Goal: Information Seeking & Learning: Check status

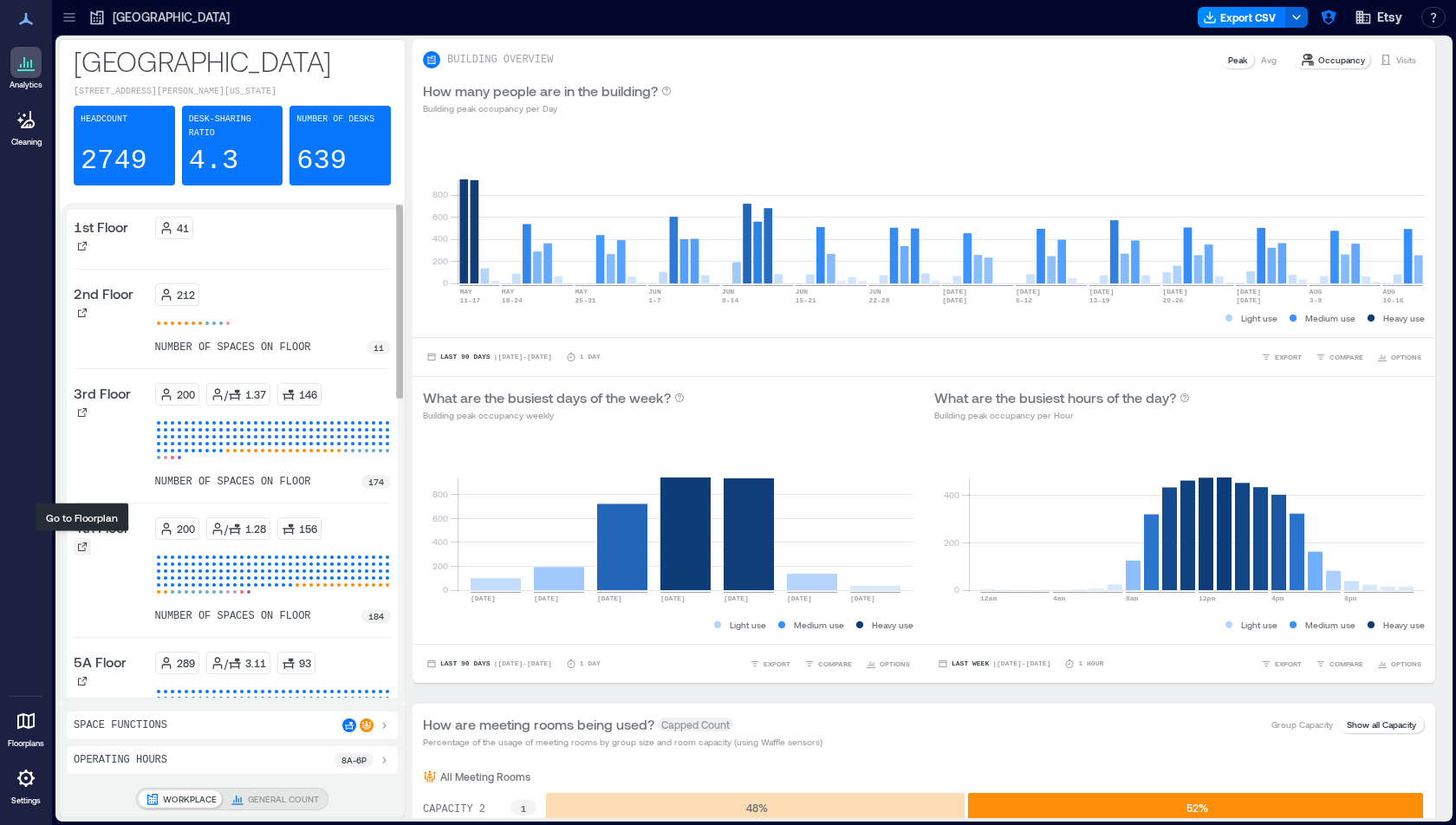
click at [81, 542] on icon at bounding box center [82, 547] width 11 height 11
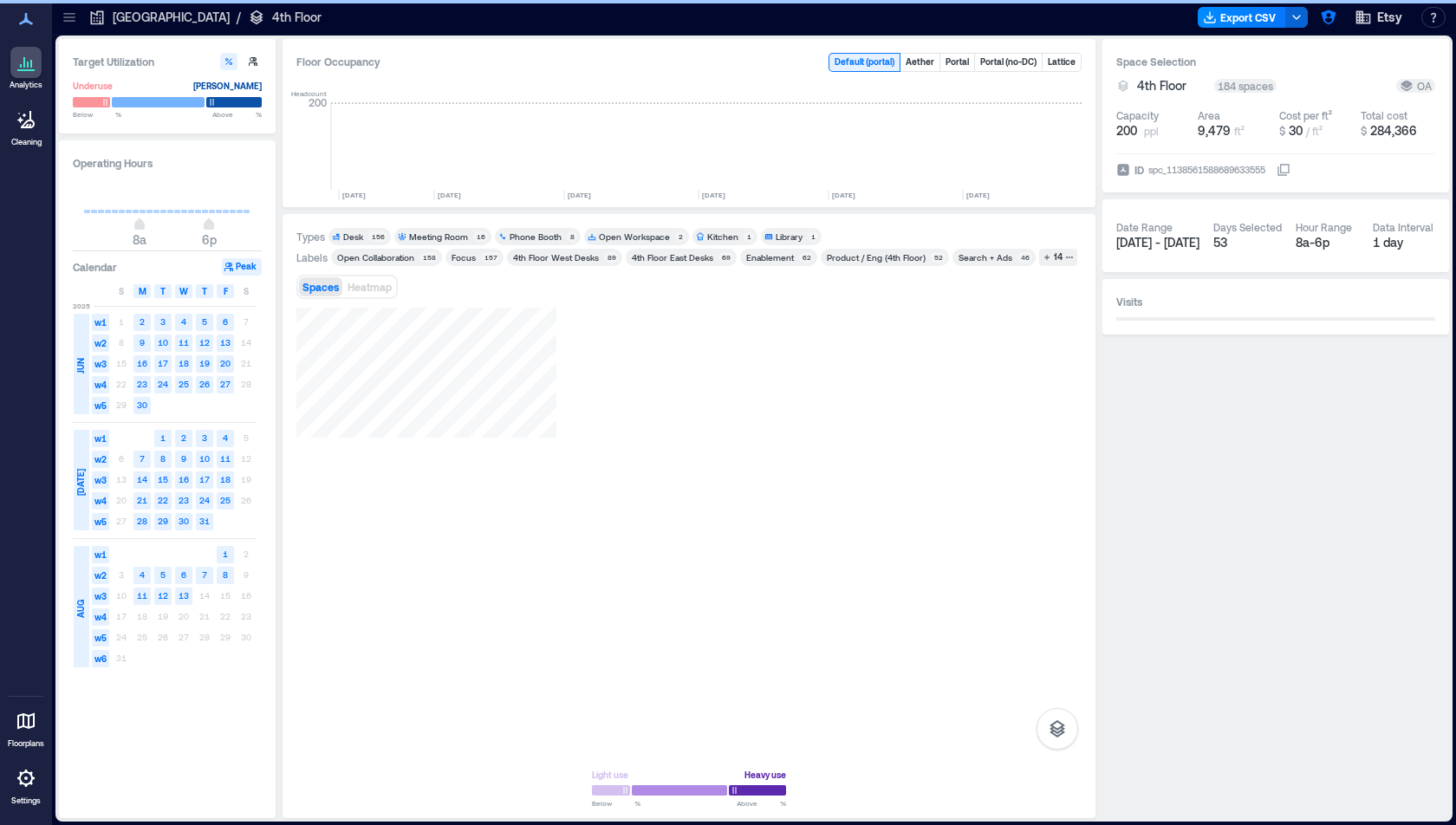
scroll to position [0, 2446]
